Goal: Navigation & Orientation: Find specific page/section

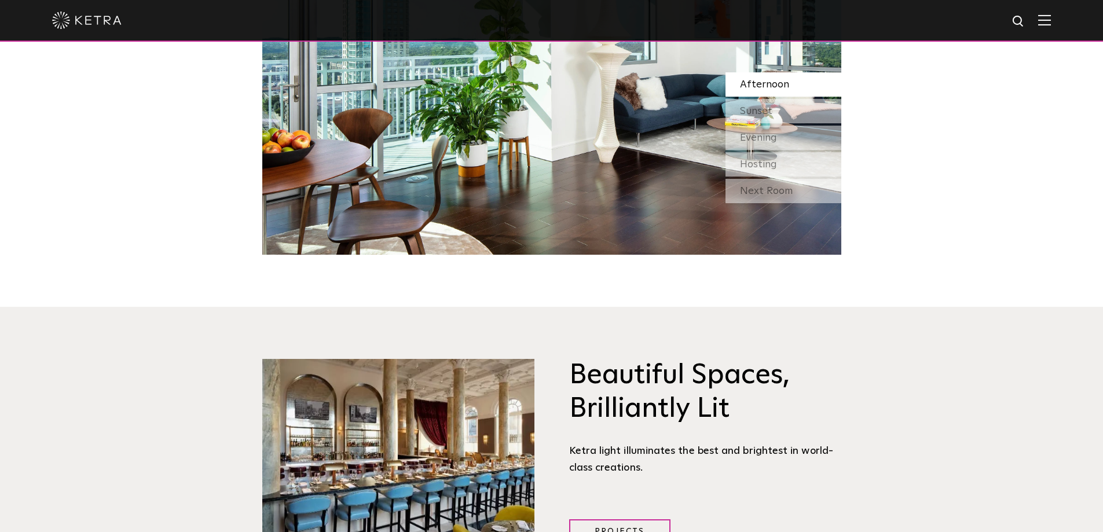
scroll to position [1506, 0]
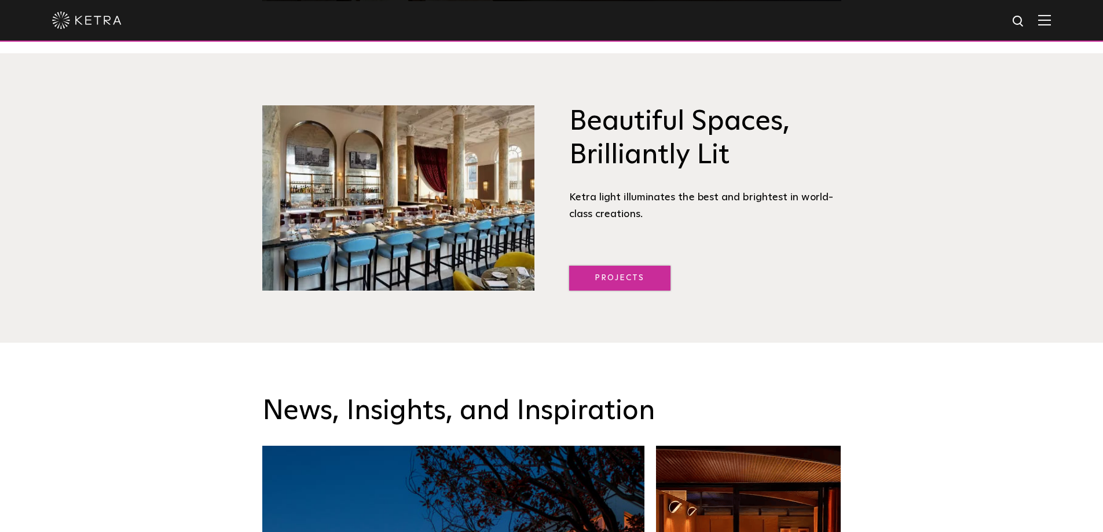
click at [606, 280] on link "Projects" at bounding box center [619, 278] width 101 height 25
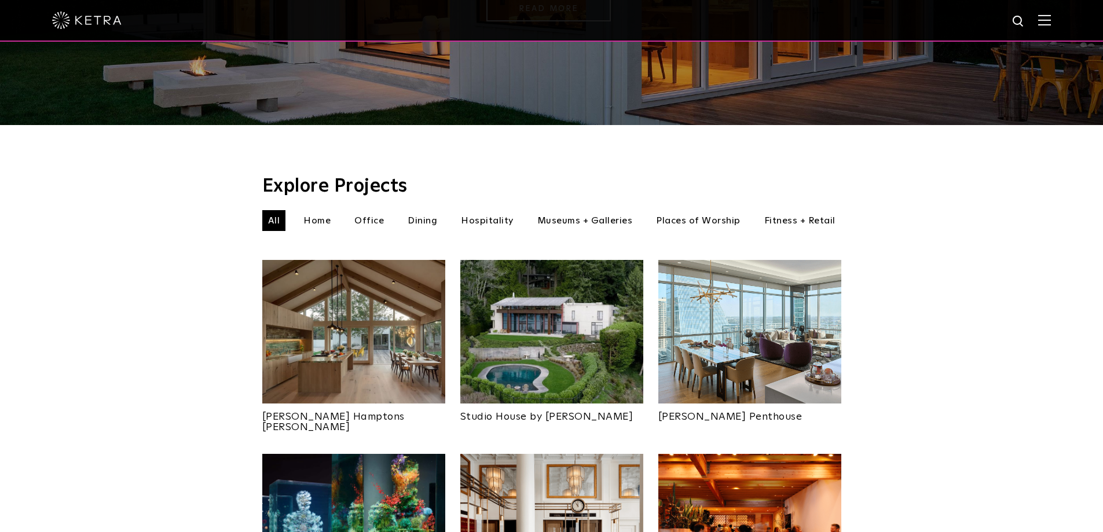
click at [319, 210] on li "Home" at bounding box center [317, 220] width 39 height 21
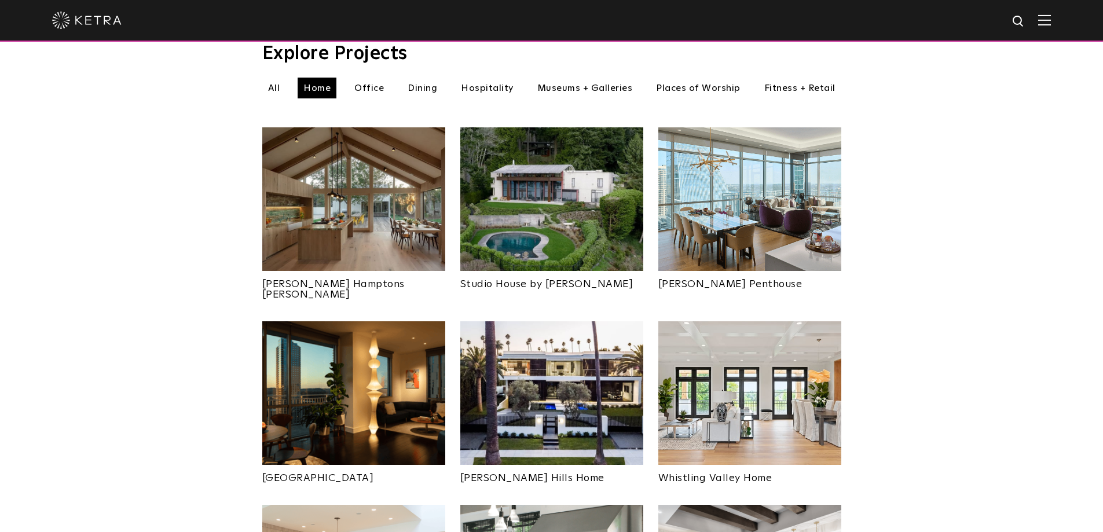
scroll to position [579, 0]
